Goal: Browse casually

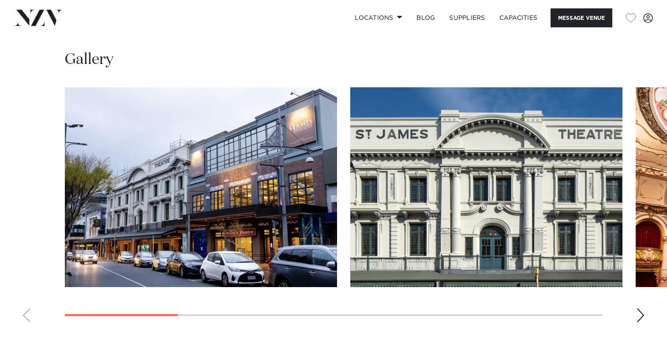
scroll to position [896, 0]
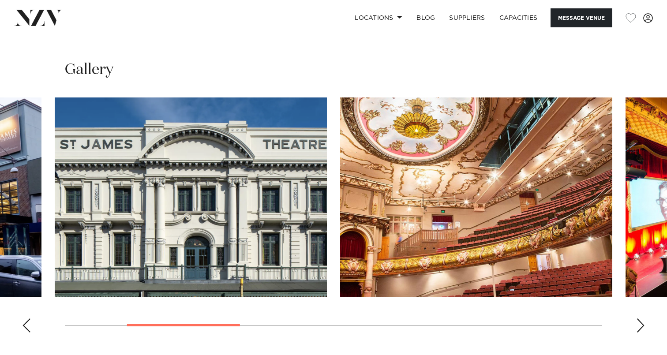
click at [279, 165] on img "2 / 9" at bounding box center [191, 197] width 272 height 200
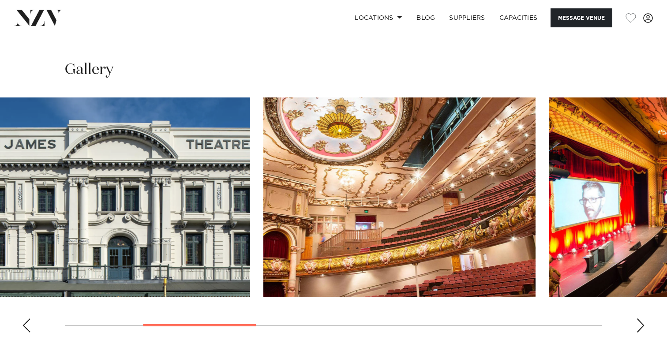
click at [263, 145] on img "3 / 9" at bounding box center [399, 197] width 272 height 200
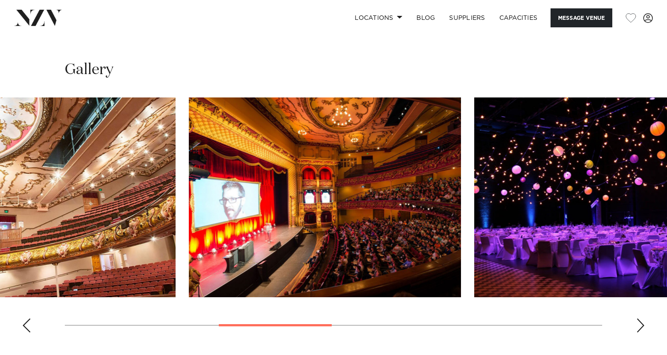
click at [321, 132] on img "4 / 9" at bounding box center [325, 197] width 272 height 200
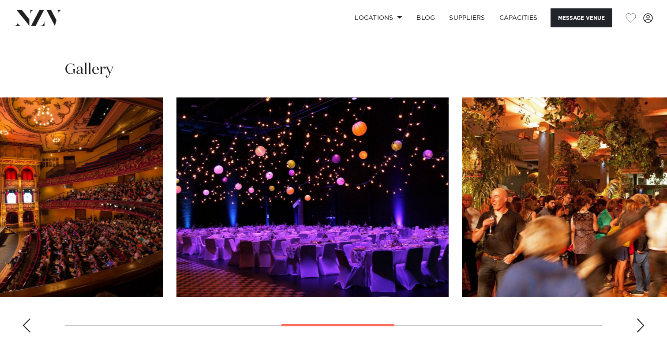
click at [296, 175] on img "5 / 9" at bounding box center [312, 197] width 272 height 200
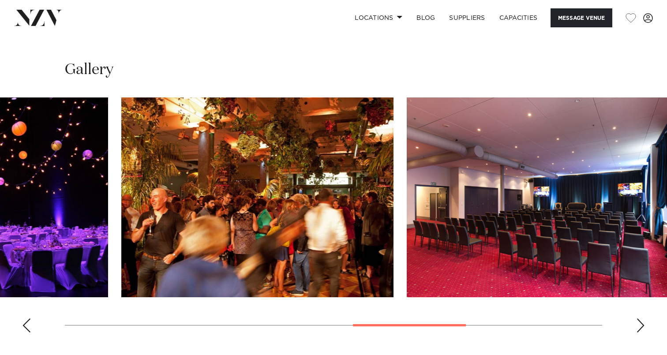
click at [172, 171] on img "6 / 9" at bounding box center [257, 197] width 272 height 200
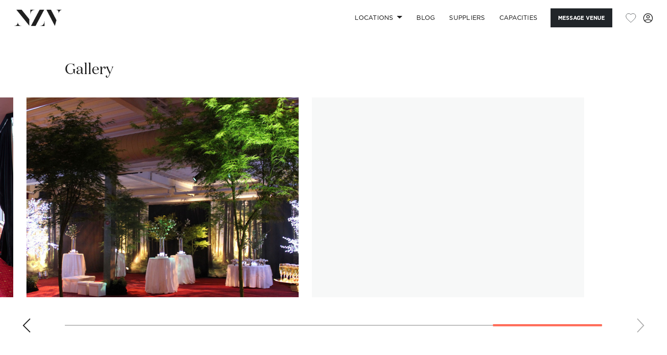
click at [56, 166] on img "8 / 9" at bounding box center [162, 197] width 272 height 200
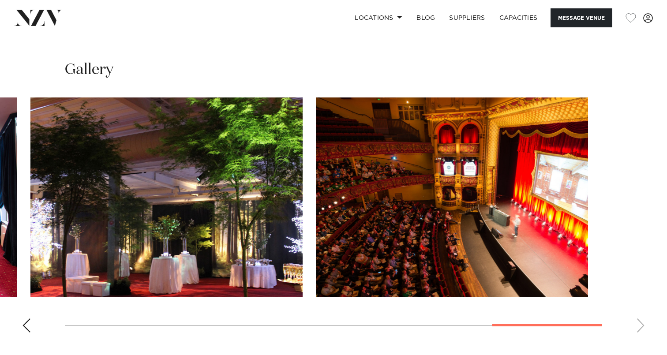
click at [409, 152] on img "9 / 9" at bounding box center [452, 197] width 272 height 200
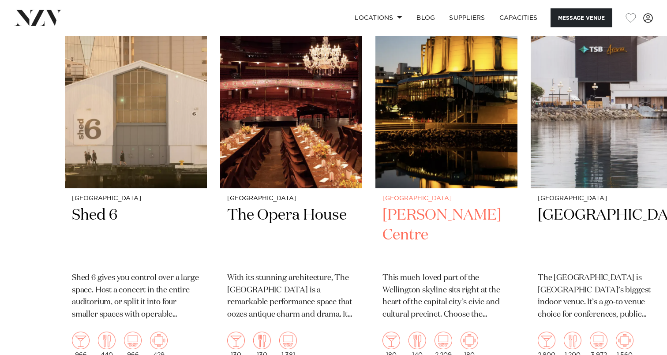
scroll to position [1518, 0]
